Goal: Information Seeking & Learning: Learn about a topic

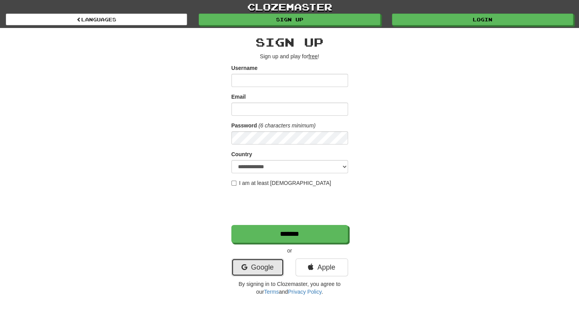
click at [261, 270] on link "Google" at bounding box center [257, 268] width 53 height 18
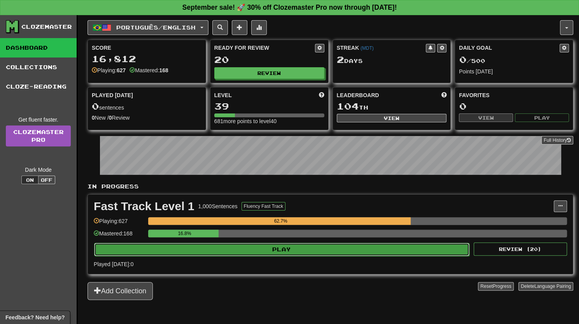
click at [298, 247] on button "Play" at bounding box center [281, 249] width 375 height 13
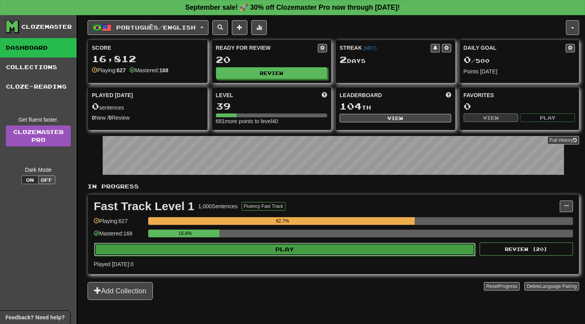
select select "**"
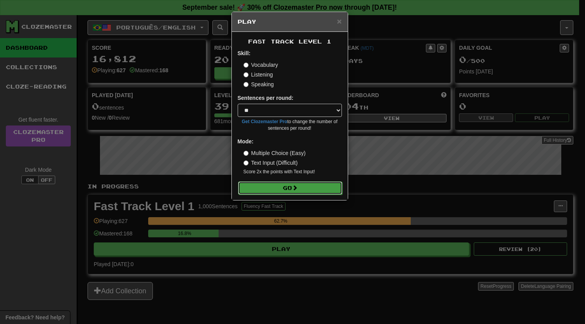
click at [274, 186] on button "Go" at bounding box center [290, 188] width 104 height 13
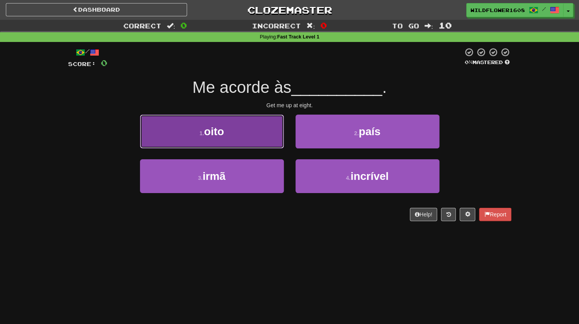
click at [239, 141] on button "1 . oito" at bounding box center [212, 132] width 144 height 34
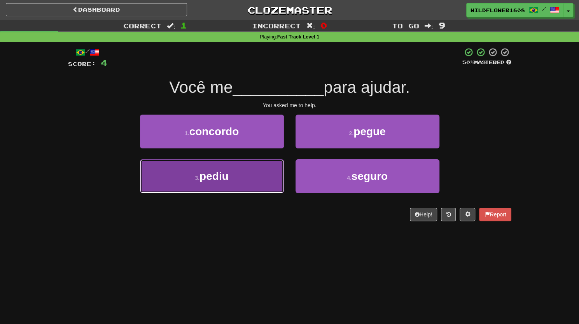
click at [225, 181] on span "pediu" at bounding box center [214, 176] width 29 height 12
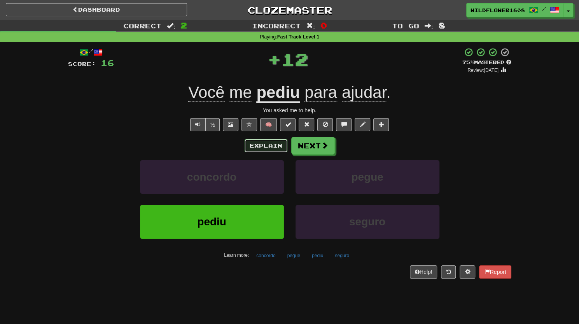
click at [272, 147] on button "Explain" at bounding box center [266, 145] width 43 height 13
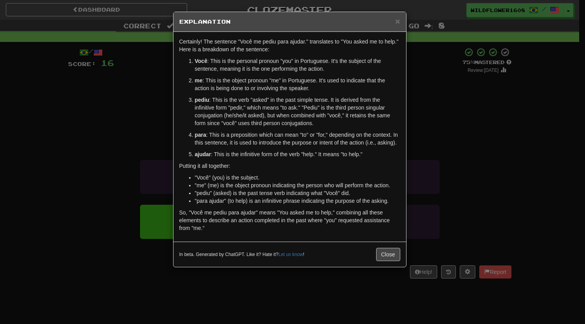
click at [421, 141] on div "× Explanation Certainly! The sentence "Você me pediu para ajudar." translates t…" at bounding box center [292, 162] width 585 height 324
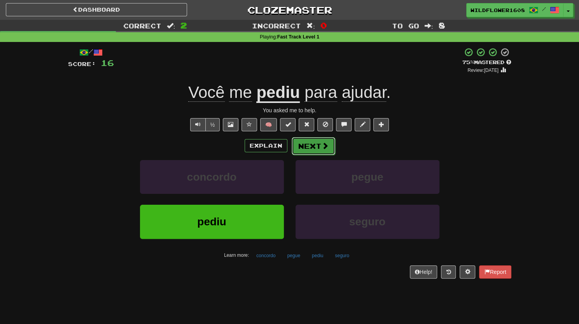
click at [332, 149] on button "Next" at bounding box center [314, 146] width 44 height 18
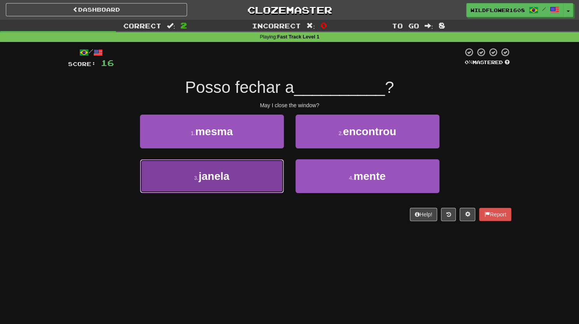
click at [251, 191] on button "3 . janela" at bounding box center [212, 176] width 144 height 34
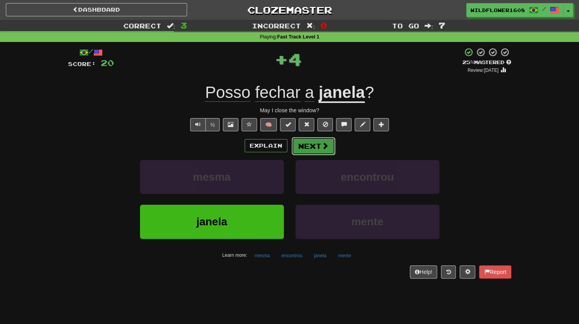
click at [302, 153] on button "Next" at bounding box center [314, 146] width 44 height 18
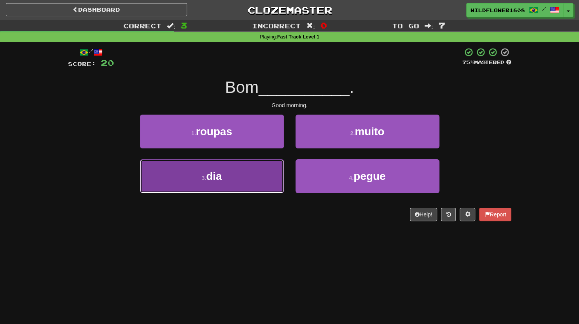
click at [245, 175] on button "3 . dia" at bounding box center [212, 176] width 144 height 34
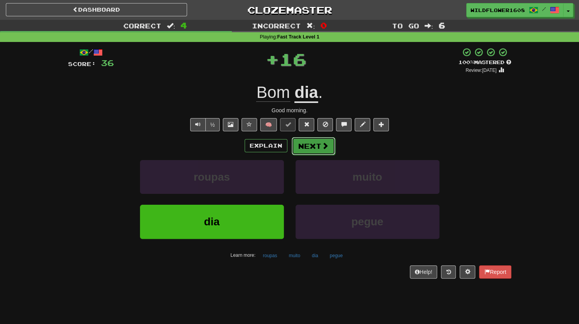
click at [312, 142] on button "Next" at bounding box center [314, 146] width 44 height 18
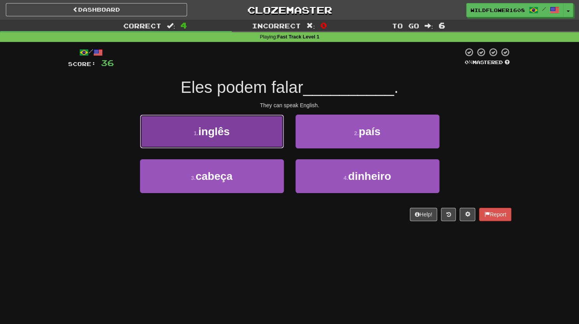
click at [261, 142] on button "1 . inglês" at bounding box center [212, 132] width 144 height 34
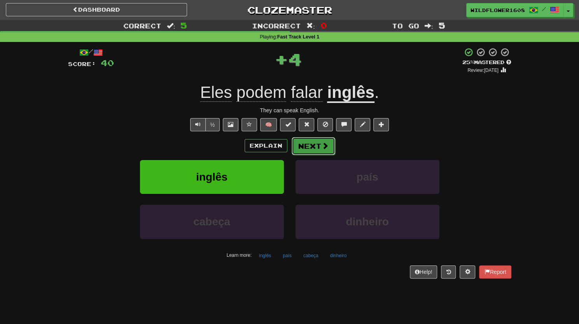
click at [309, 148] on button "Next" at bounding box center [314, 146] width 44 height 18
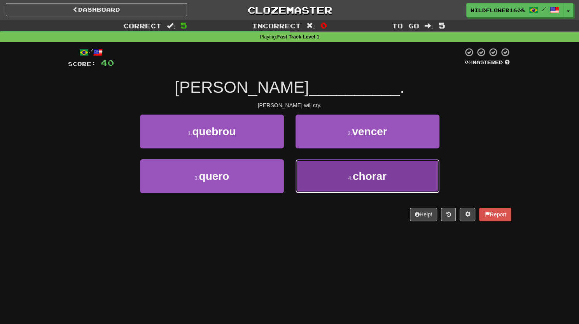
click at [322, 172] on button "4 . chorar" at bounding box center [368, 176] width 144 height 34
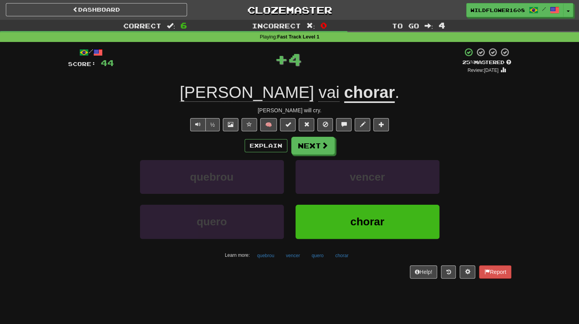
click at [311, 156] on div "Explain Next quebrou vencer quero chorar Learn more: quebrou vencer quero chorar" at bounding box center [289, 199] width 443 height 125
click at [303, 151] on button "Next" at bounding box center [314, 146] width 44 height 18
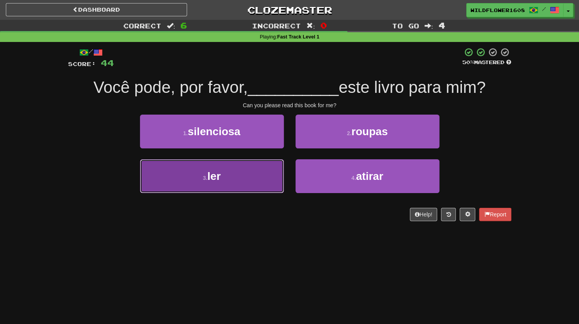
click at [222, 172] on button "3 . ler" at bounding box center [212, 176] width 144 height 34
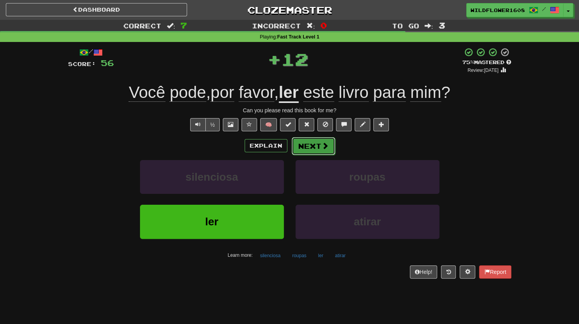
click at [308, 145] on button "Next" at bounding box center [314, 146] width 44 height 18
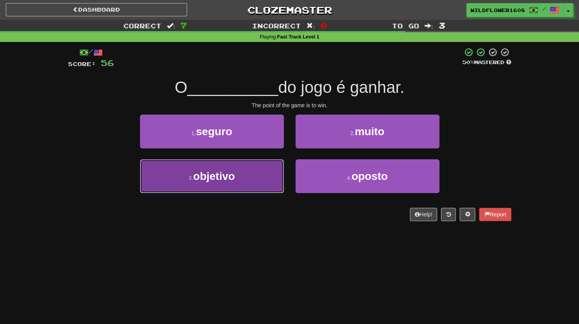
click at [255, 182] on button "3 . objetivo" at bounding box center [212, 176] width 144 height 34
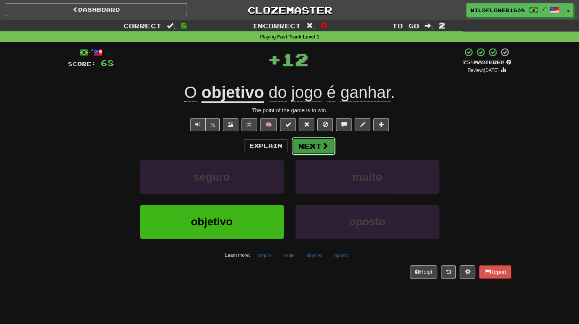
click at [309, 153] on button "Next" at bounding box center [314, 146] width 44 height 18
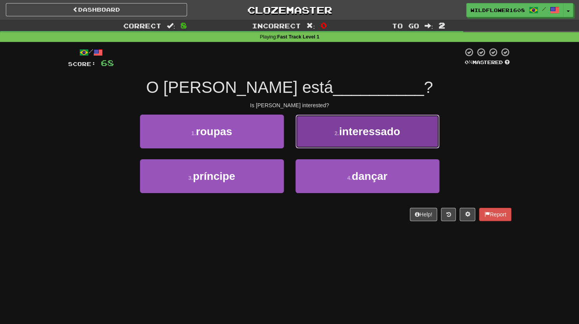
click at [304, 147] on button "2 . interessado" at bounding box center [368, 132] width 144 height 34
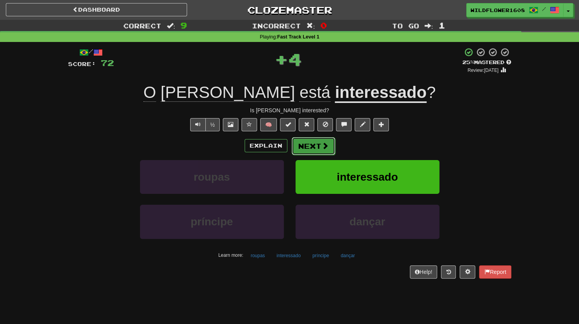
click at [298, 146] on button "Next" at bounding box center [314, 146] width 44 height 18
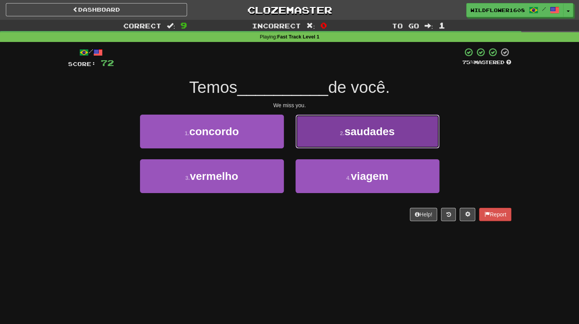
click at [324, 137] on button "2 . saudades" at bounding box center [368, 132] width 144 height 34
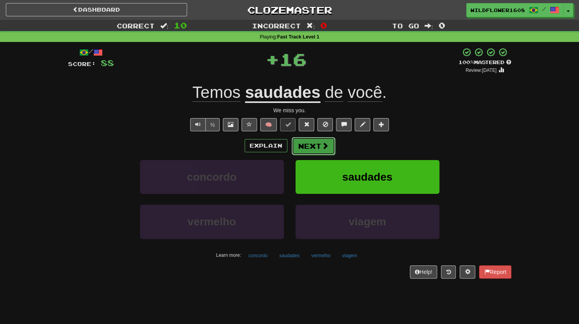
click at [309, 149] on button "Next" at bounding box center [314, 146] width 44 height 18
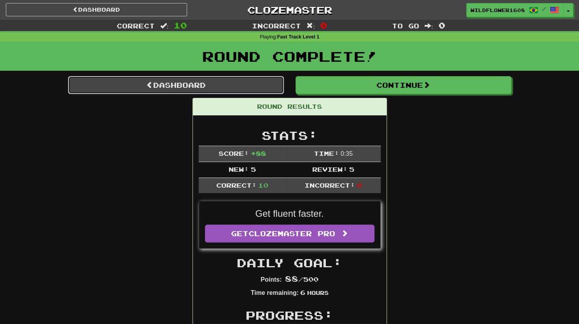
click at [227, 88] on link "Dashboard" at bounding box center [176, 85] width 216 height 18
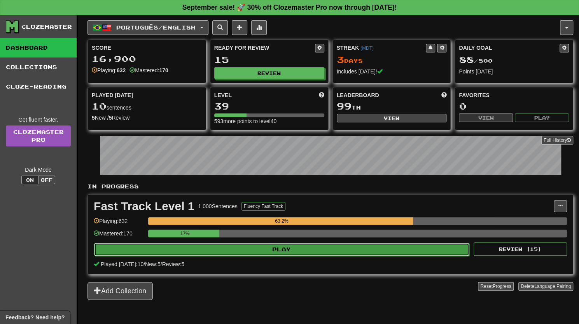
click at [284, 250] on button "Play" at bounding box center [281, 249] width 375 height 13
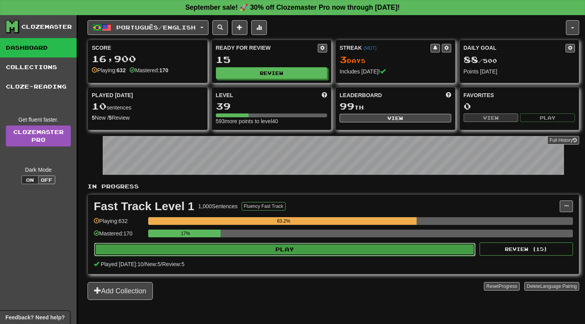
select select "**"
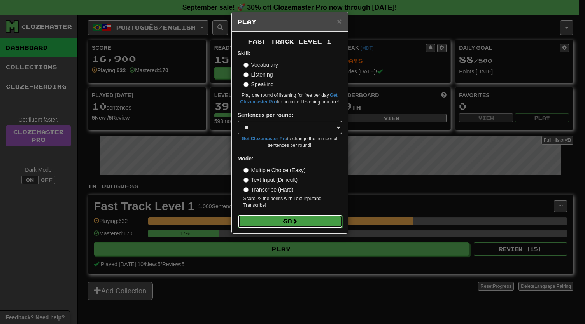
click at [262, 219] on button "Go" at bounding box center [290, 221] width 104 height 13
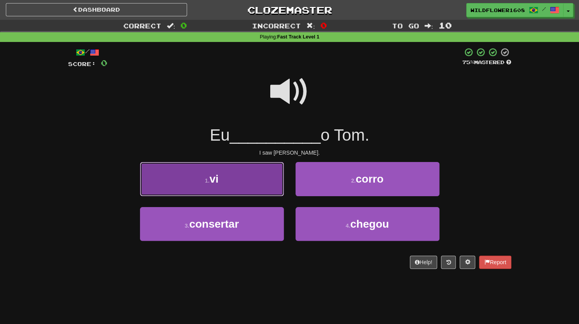
click at [258, 175] on button "1 . vi" at bounding box center [212, 179] width 144 height 34
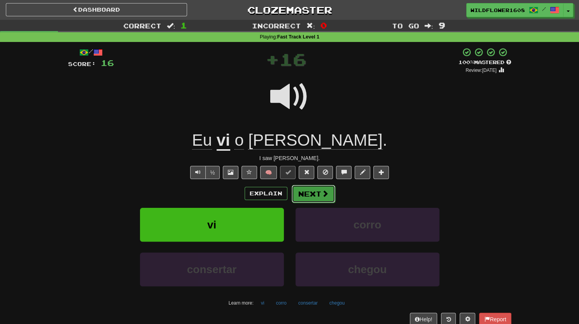
click at [304, 198] on button "Next" at bounding box center [314, 194] width 44 height 18
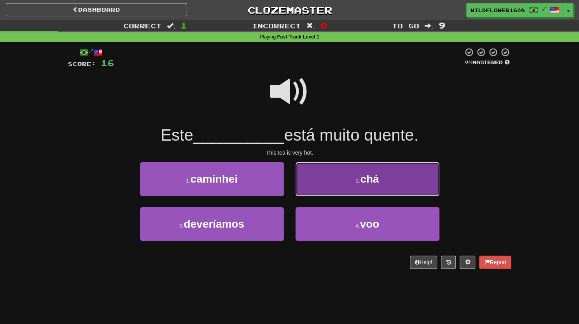
click at [331, 176] on button "2 . chá" at bounding box center [368, 179] width 144 height 34
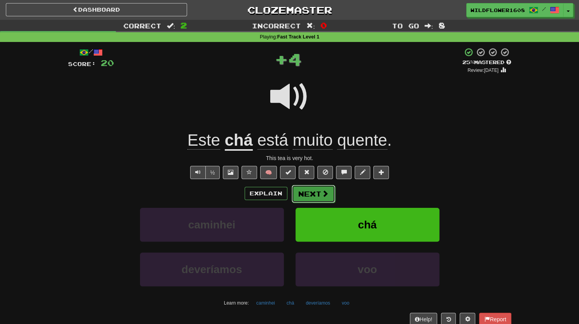
click at [312, 196] on button "Next" at bounding box center [314, 194] width 44 height 18
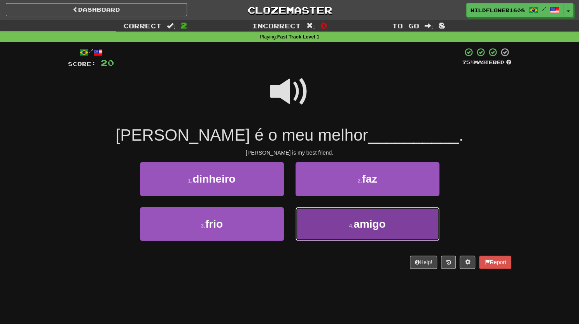
click at [331, 222] on button "4 . amigo" at bounding box center [368, 224] width 144 height 34
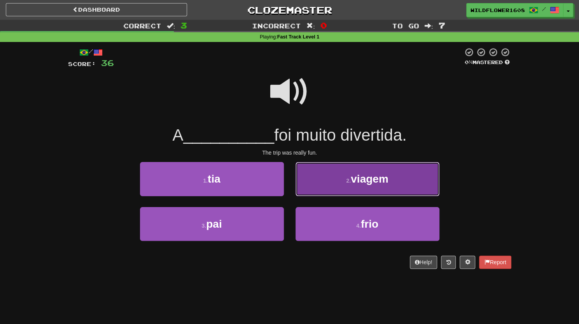
click at [322, 190] on button "2 . viagem" at bounding box center [368, 179] width 144 height 34
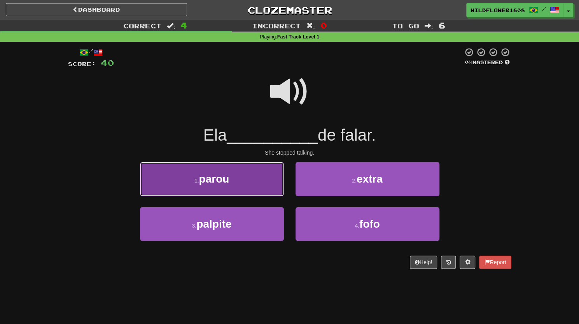
click at [263, 191] on button "1 . parou" at bounding box center [212, 179] width 144 height 34
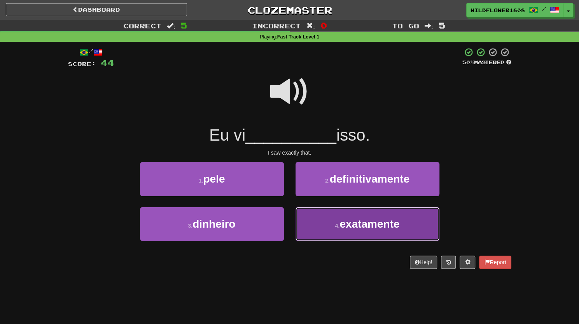
click at [331, 222] on button "4 . exatamente" at bounding box center [368, 224] width 144 height 34
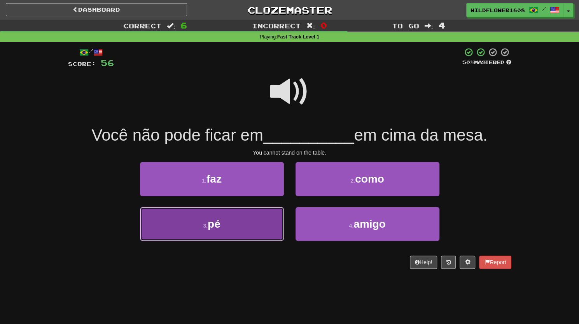
click at [259, 224] on button "3 . pé" at bounding box center [212, 224] width 144 height 34
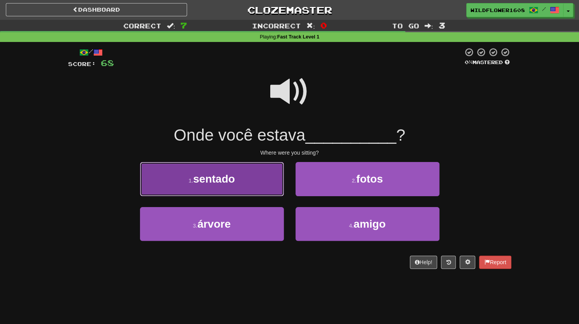
click at [238, 193] on button "1 . sentado" at bounding box center [212, 179] width 144 height 34
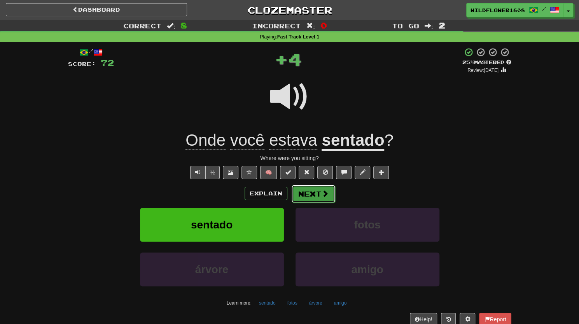
click at [314, 196] on button "Next" at bounding box center [314, 194] width 44 height 18
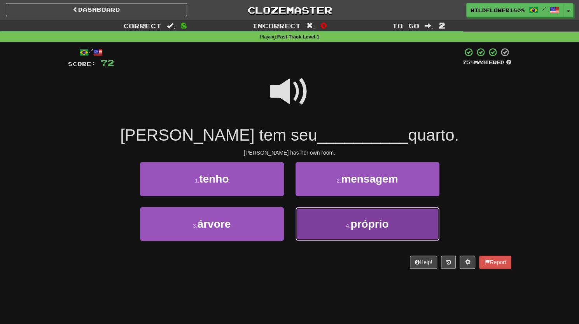
click at [312, 227] on button "4 . próprio" at bounding box center [368, 224] width 144 height 34
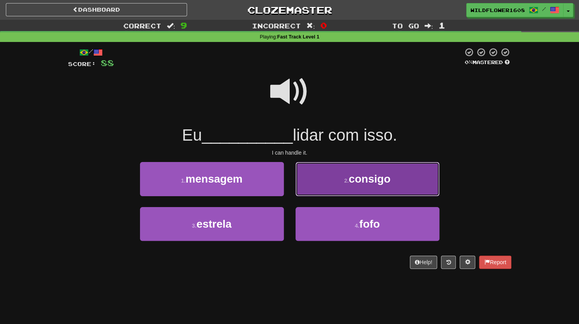
click at [326, 192] on button "2 . consigo" at bounding box center [368, 179] width 144 height 34
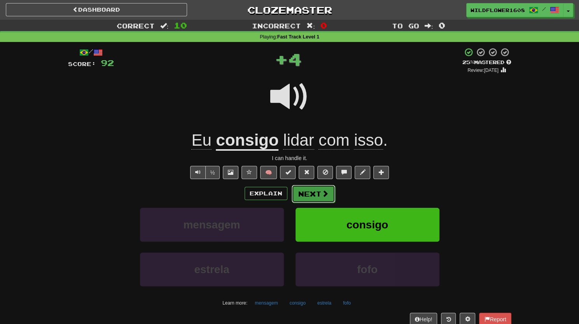
click at [315, 198] on button "Next" at bounding box center [314, 194] width 44 height 18
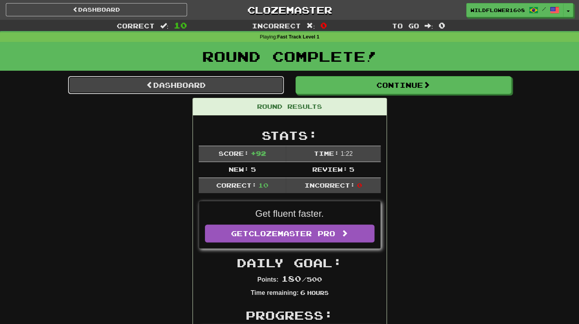
click at [270, 83] on link "Dashboard" at bounding box center [176, 85] width 216 height 18
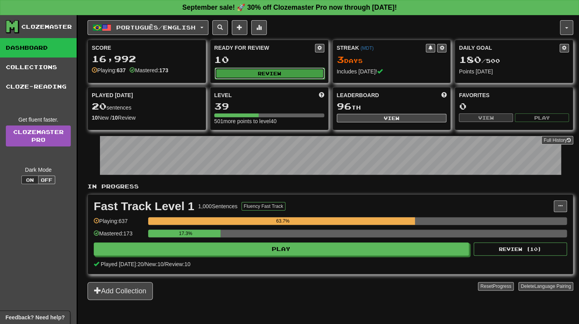
click at [277, 72] on button "Review" at bounding box center [270, 74] width 110 height 12
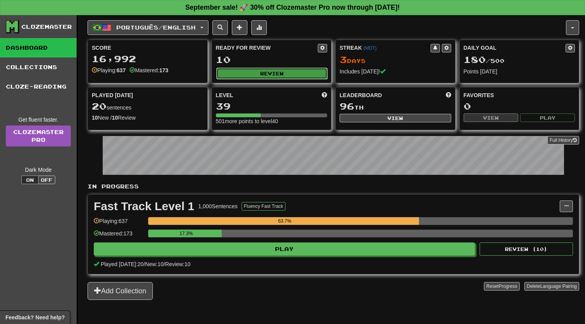
select select "**"
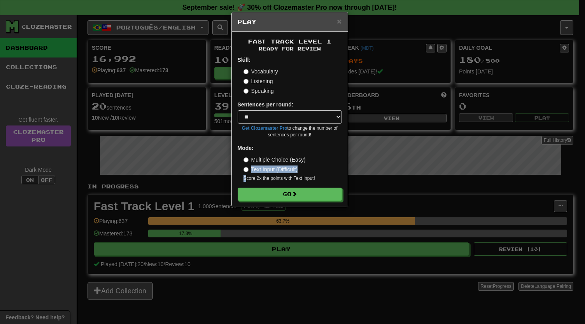
drag, startPoint x: 246, startPoint y: 173, endPoint x: 245, endPoint y: 166, distance: 7.0
click at [245, 166] on div "Multiple Choice (Easy) Text Input (Difficult) Score 2x the points with Text Inp…" at bounding box center [293, 169] width 98 height 26
click at [245, 166] on label "Text Input (Difficult)" at bounding box center [271, 170] width 54 height 8
click at [252, 81] on label "Listening" at bounding box center [259, 81] width 30 height 8
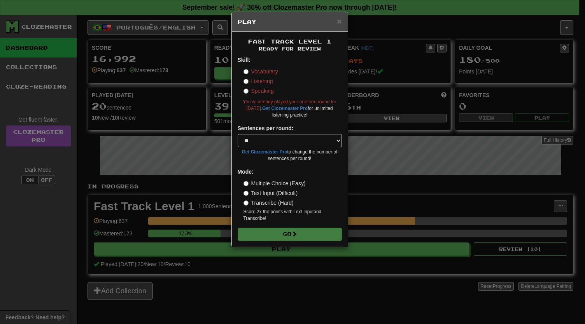
click at [252, 71] on label "Vocabulary" at bounding box center [261, 72] width 35 height 8
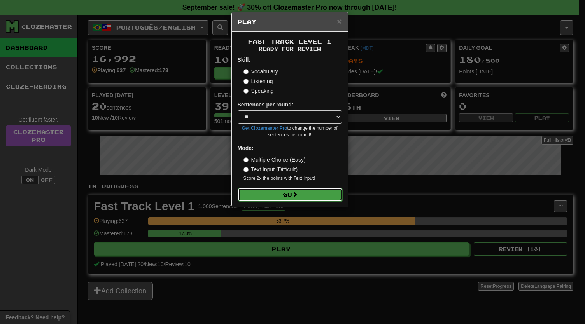
click at [298, 194] on span at bounding box center [294, 194] width 5 height 5
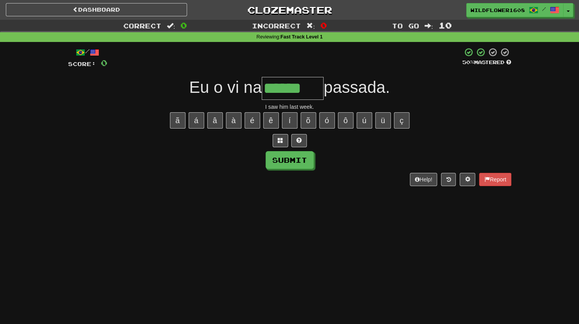
type input "******"
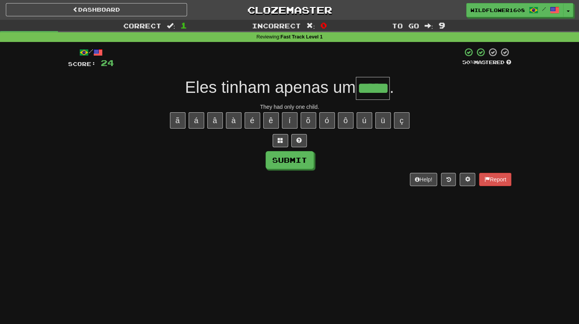
type input "*****"
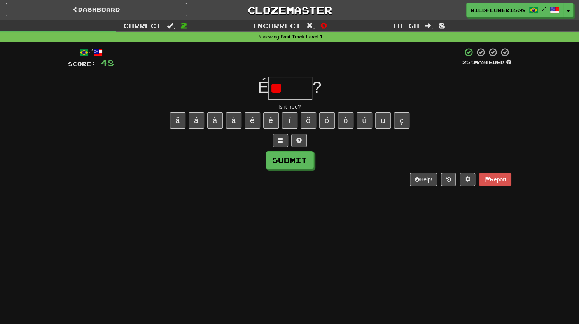
type input "*"
click at [198, 120] on button "á" at bounding box center [197, 120] width 16 height 16
type input "******"
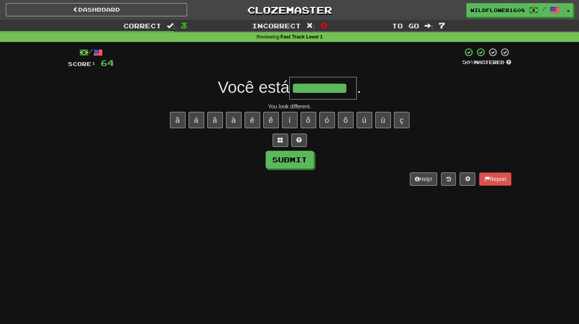
type input "*********"
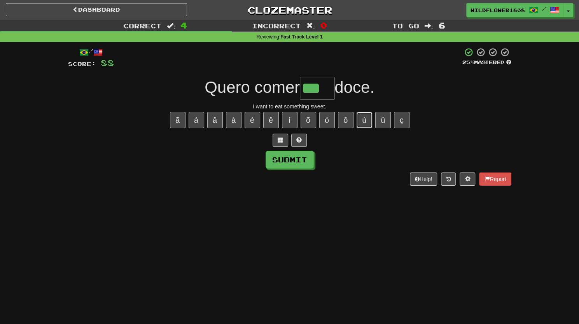
click at [363, 123] on button "ú" at bounding box center [365, 120] width 16 height 16
type input "****"
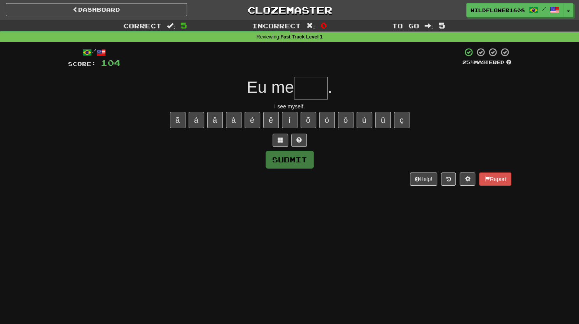
type input "*"
type input "****"
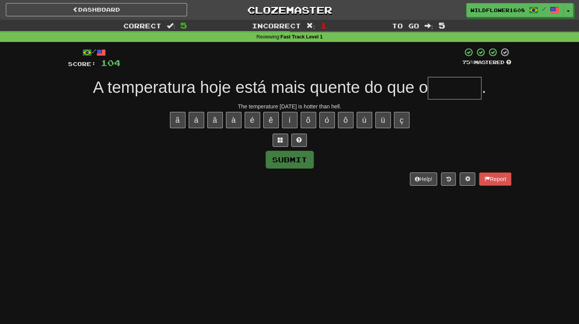
type input "*"
type input "*******"
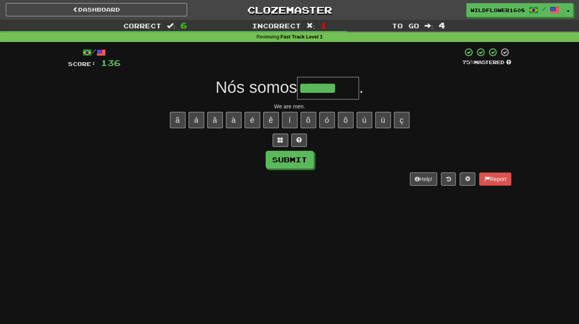
type input "******"
type input "*****"
click at [176, 120] on button "ã" at bounding box center [178, 120] width 16 height 16
type input "*******"
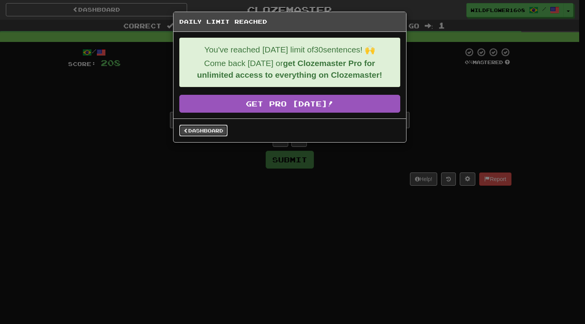
click at [190, 130] on link "Dashboard" at bounding box center [203, 131] width 48 height 12
